Goal: Task Accomplishment & Management: Use online tool/utility

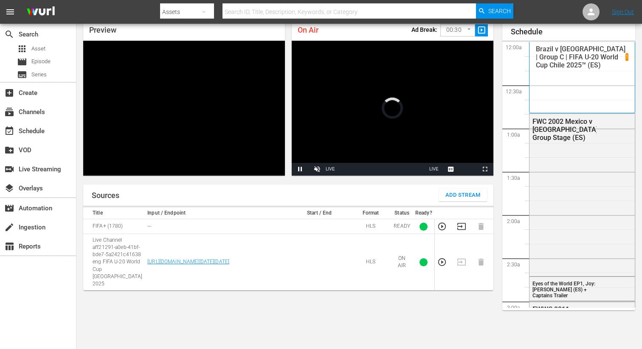
scroll to position [1583, 0]
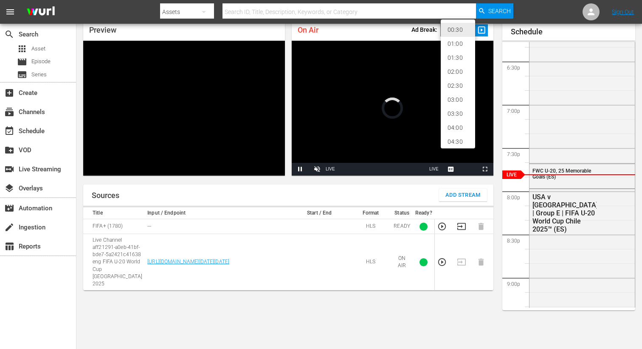
click at [467, 31] on body "menu Search By Assets Search ID, Title, Description, Keywords, or Category Sear…" at bounding box center [321, 137] width 642 height 349
click at [459, 69] on li "02:00" at bounding box center [458, 72] width 34 height 14
type input "120"
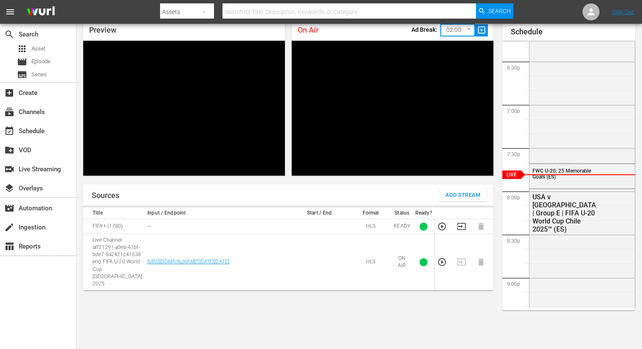
click at [350, 29] on div "On Air Ad Break: 02:00 120 ​ slideshow_sharp" at bounding box center [393, 30] width 202 height 21
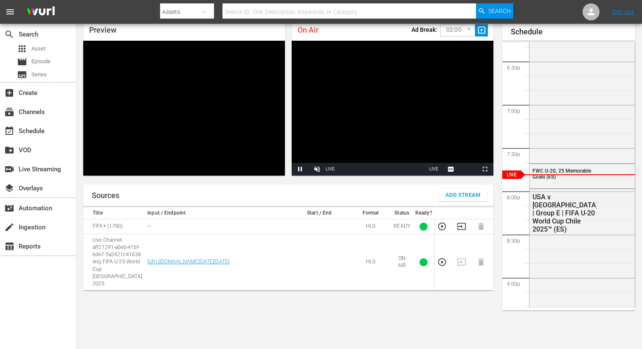
click at [479, 31] on span "slideshow_sharp" at bounding box center [482, 30] width 10 height 10
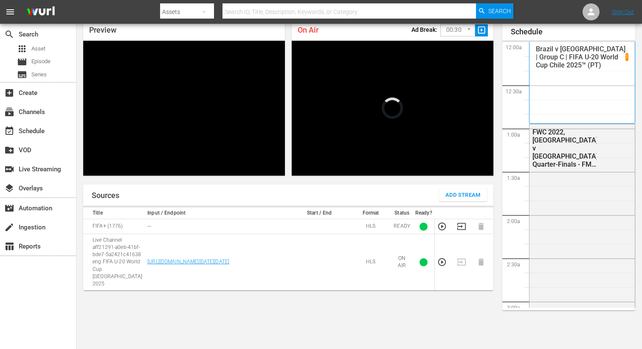
scroll to position [1583, 0]
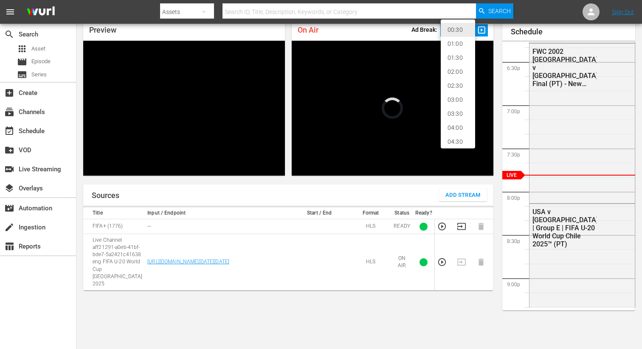
click at [448, 28] on body "menu Search By Assets Search ID, Title, Description, Keywords, or Category Sear…" at bounding box center [321, 137] width 642 height 349
click at [458, 70] on li "02:00" at bounding box center [458, 72] width 34 height 14
type input "120"
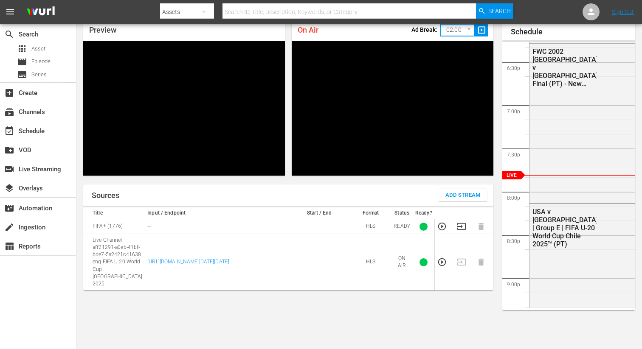
click at [481, 31] on span "slideshow_sharp" at bounding box center [482, 30] width 10 height 10
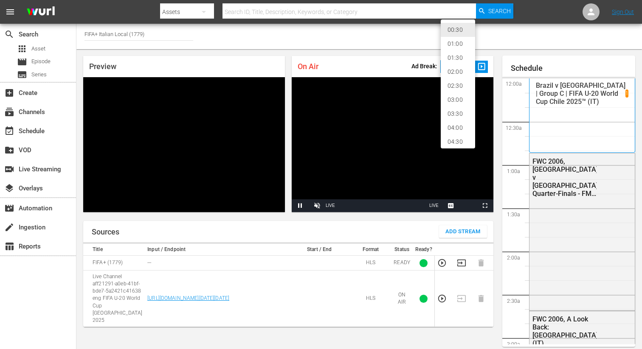
scroll to position [37, 0]
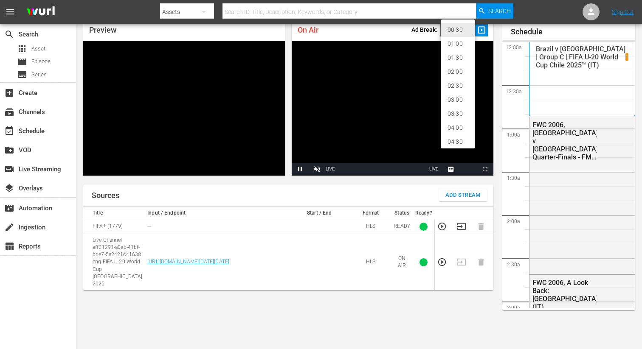
click at [455, 30] on body "menu Search By Assets Search ID, Title, Description, Keywords, or Category Sear…" at bounding box center [321, 137] width 642 height 349
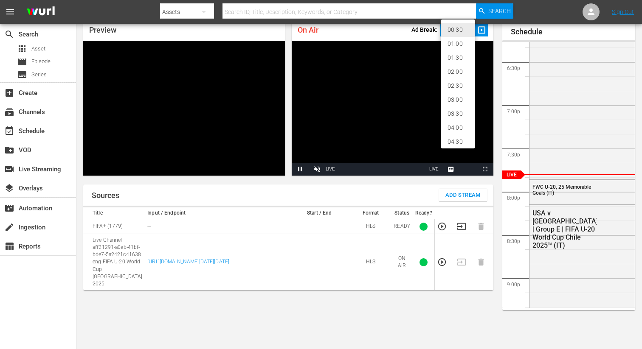
click at [461, 73] on li "02:00" at bounding box center [458, 72] width 34 height 14
type input "120"
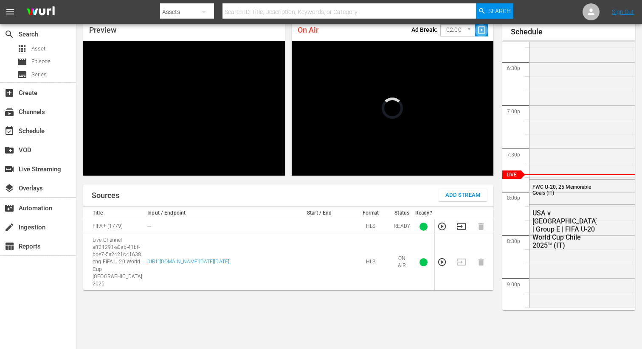
click at [482, 30] on span "slideshow_sharp" at bounding box center [482, 30] width 10 height 10
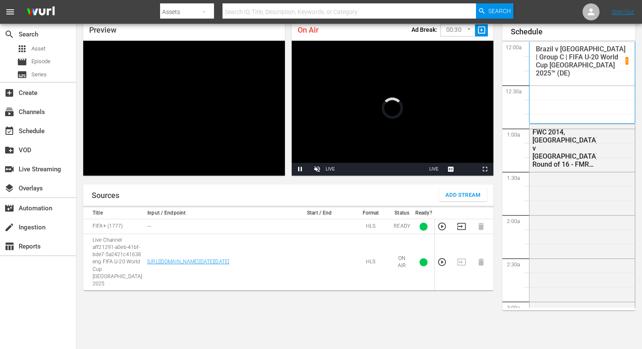
scroll to position [1583, 0]
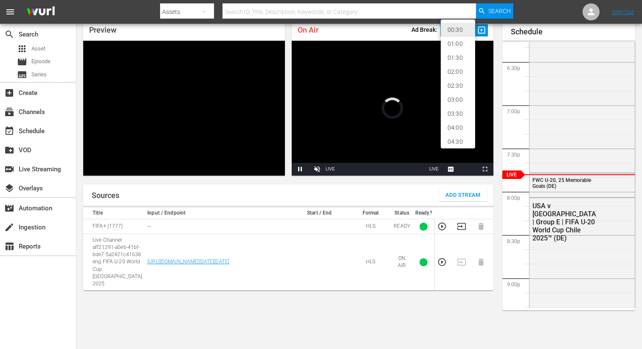
click at [451, 28] on body "menu Search By Assets Search ID, Title, Description, Keywords, or Category Sear…" at bounding box center [321, 137] width 642 height 349
click at [462, 70] on li "02:00" at bounding box center [458, 72] width 34 height 14
type input "120"
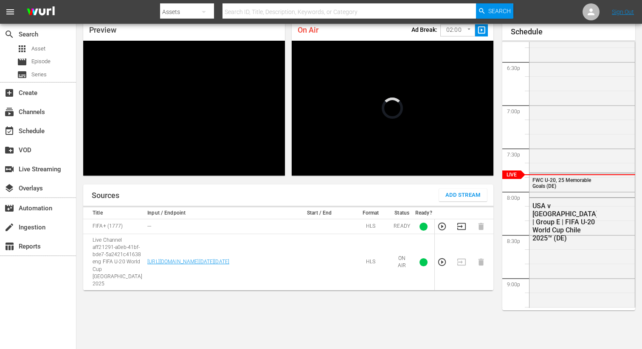
click at [490, 33] on div "On Air Ad Break: 02:00 120 ​ slideshow_sharp" at bounding box center [393, 30] width 202 height 21
click at [485, 33] on span "slideshow_sharp" at bounding box center [482, 30] width 10 height 10
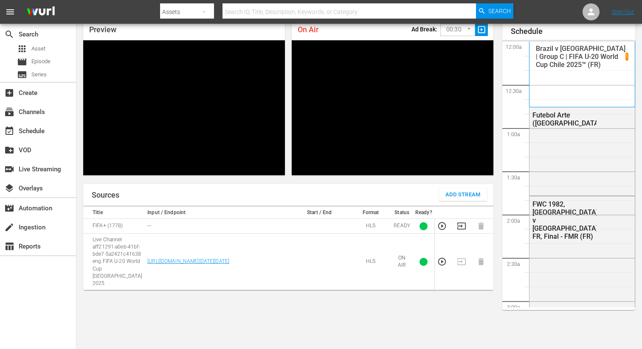
scroll to position [1582, 0]
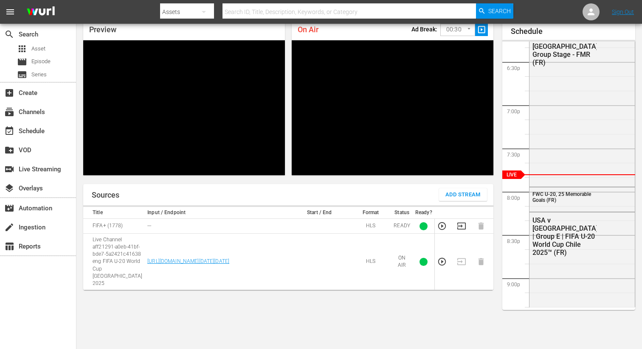
click at [449, 28] on body "menu Search By Assets Search ID, Title, Description, Keywords, or Category Sear…" at bounding box center [321, 137] width 642 height 349
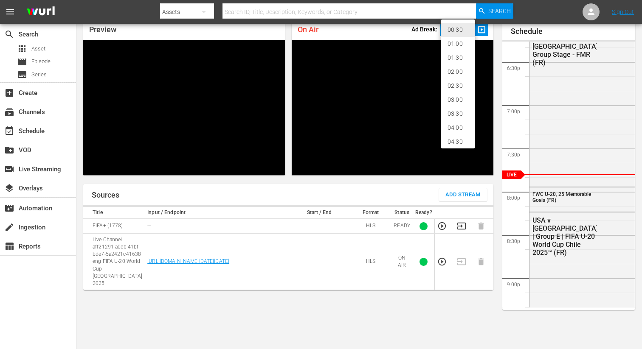
click at [464, 68] on li "02:00" at bounding box center [458, 72] width 34 height 14
type input "120"
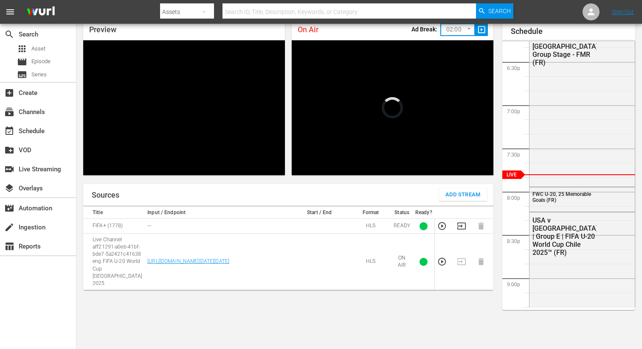
click at [484, 31] on span "slideshow_sharp" at bounding box center [482, 30] width 10 height 10
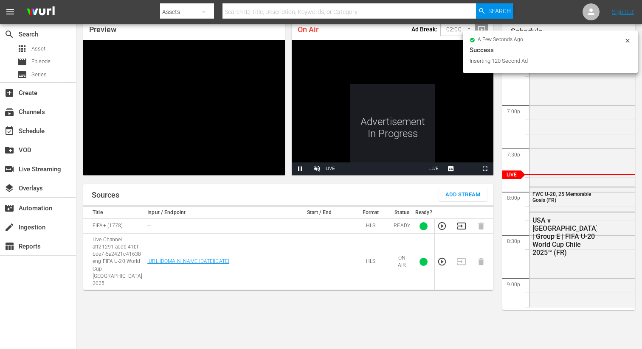
click at [628, 39] on icon at bounding box center [627, 40] width 7 height 7
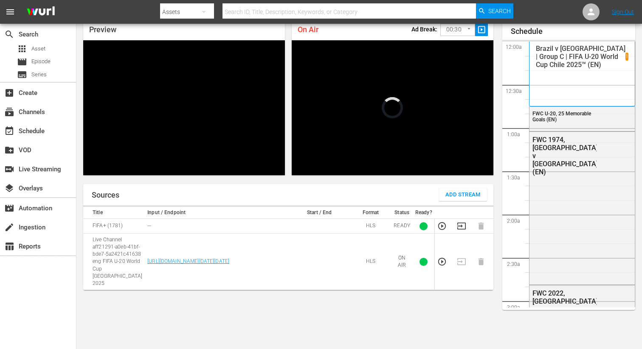
scroll to position [1582, 0]
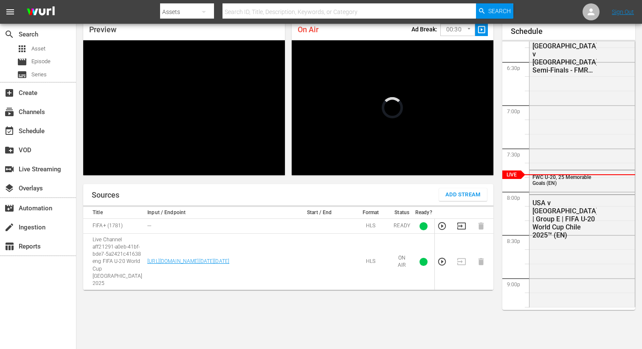
click at [452, 26] on body "menu Search By Assets Search ID, Title, Description, Keywords, or Category Sear…" at bounding box center [321, 137] width 642 height 349
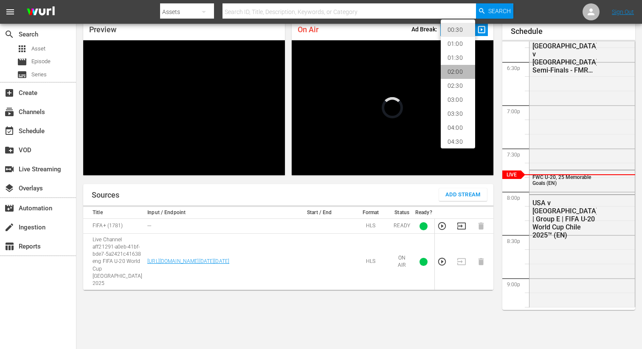
click at [456, 70] on li "02:00" at bounding box center [458, 72] width 34 height 14
type input "120"
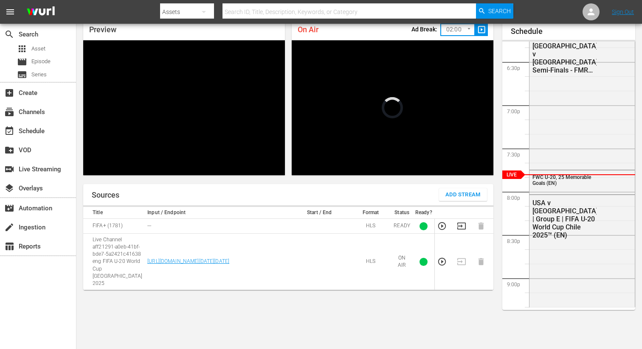
click at [487, 32] on button "slideshow_sharp" at bounding box center [481, 30] width 13 height 12
